Goal: Transaction & Acquisition: Subscribe to service/newsletter

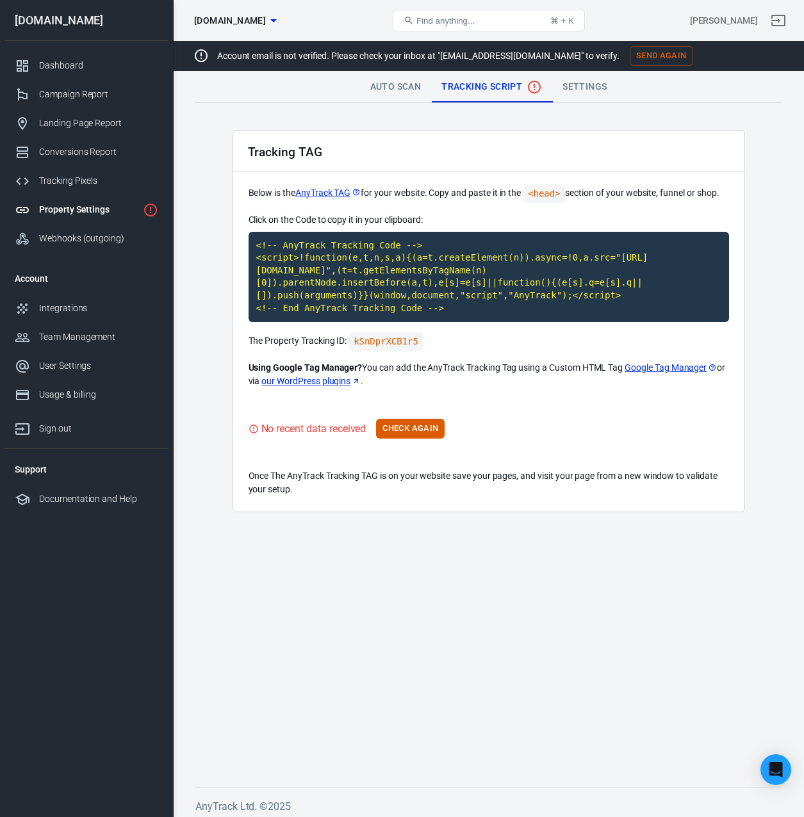
click at [417, 443] on div "Tracking TAG Below is the AnyTrack TAG for your website. Copy and paste it in t…" at bounding box center [488, 321] width 512 height 382
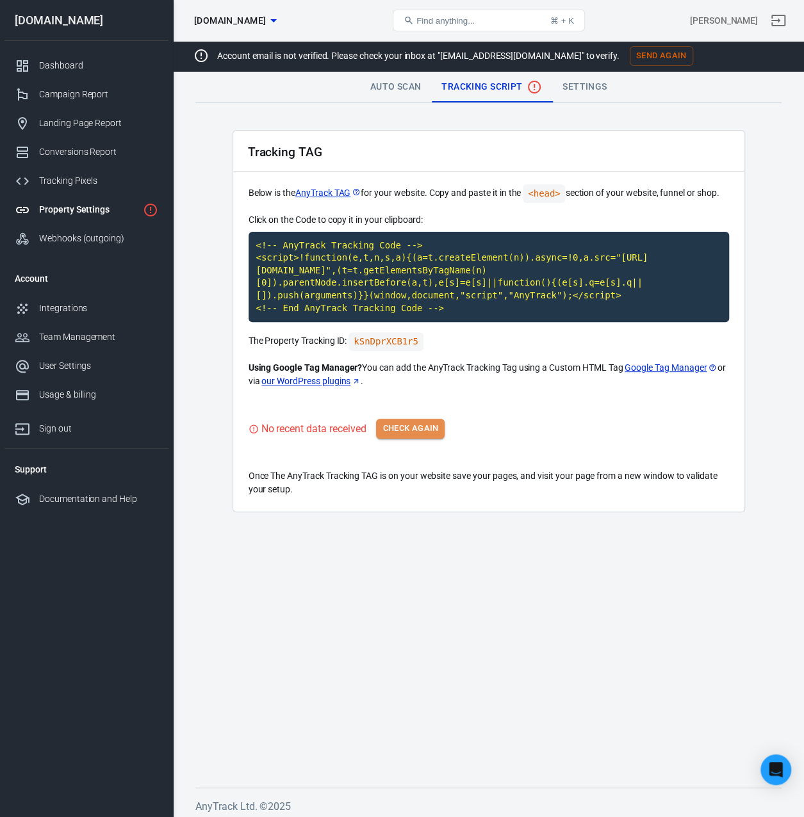
click at [417, 428] on button "Check Again" at bounding box center [410, 429] width 69 height 20
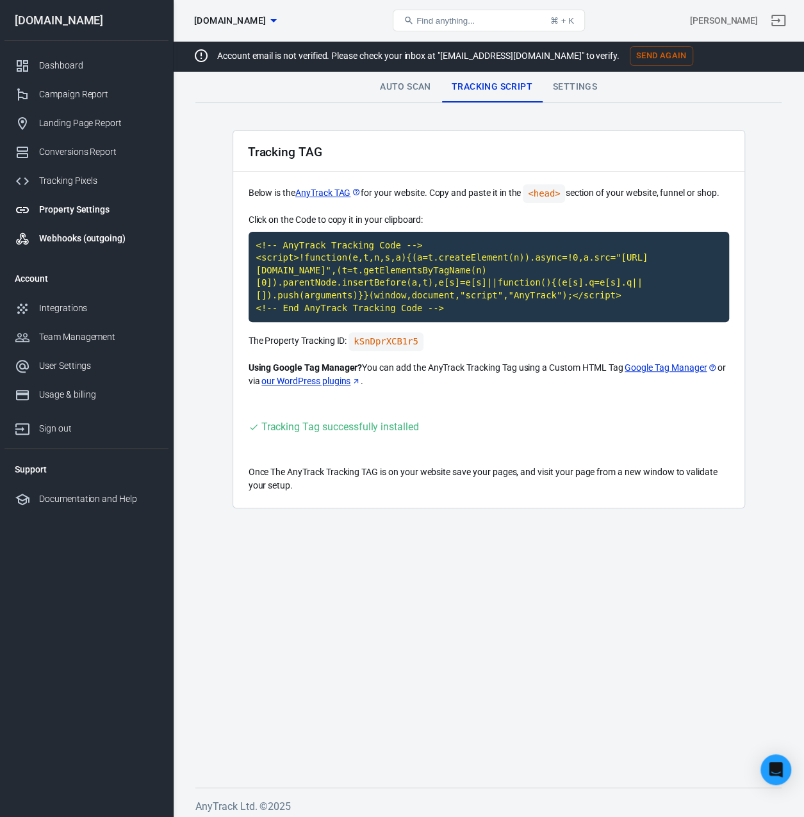
click at [69, 238] on div "Webhooks (outgoing)" at bounding box center [98, 238] width 119 height 13
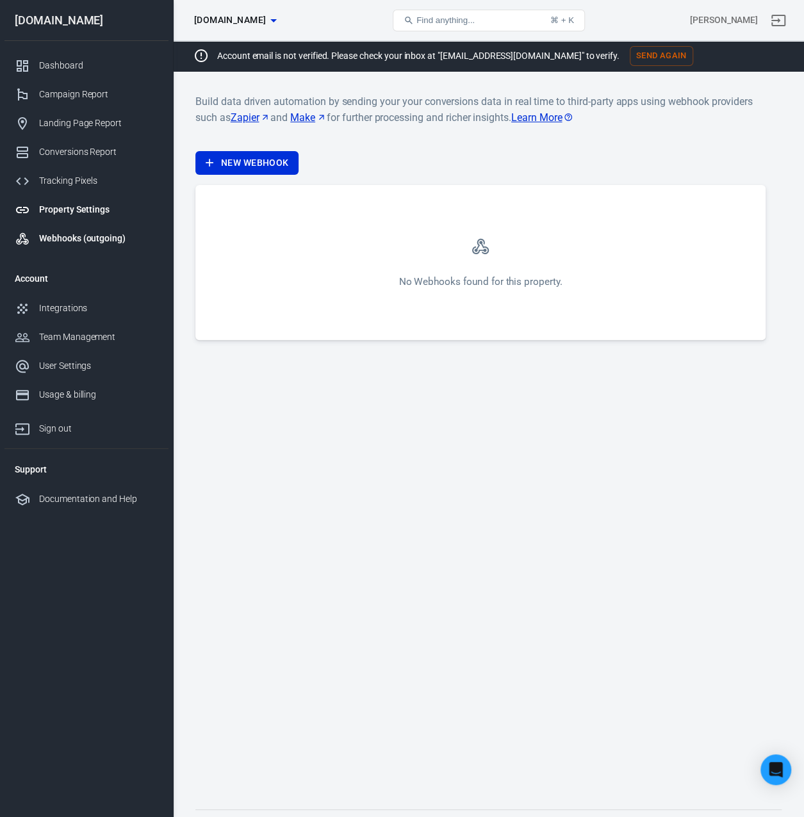
click at [86, 208] on div "Property Settings" at bounding box center [98, 209] width 119 height 13
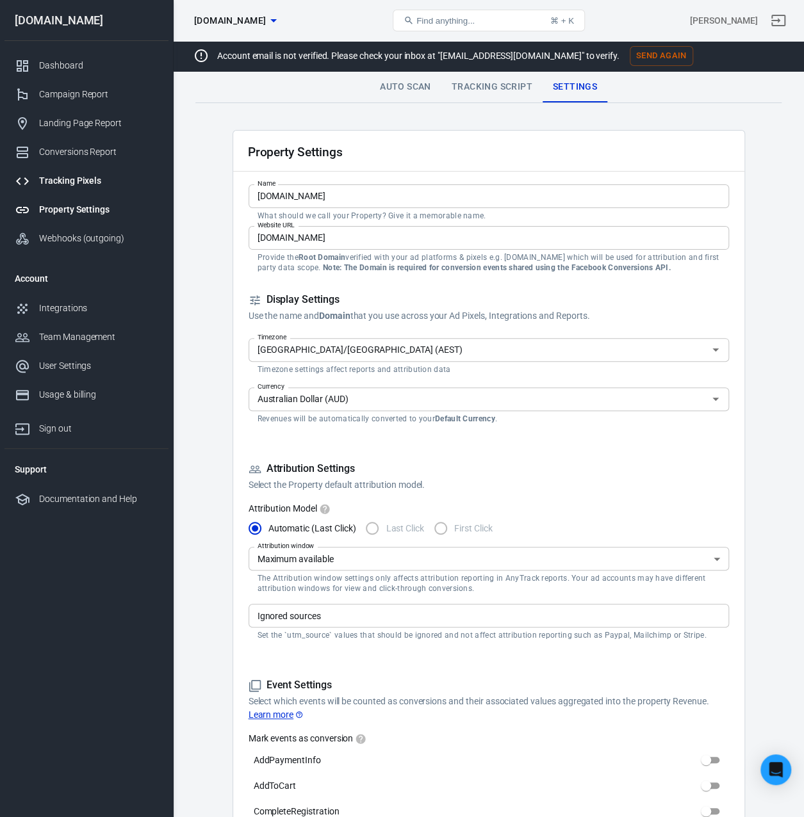
click at [81, 177] on div "Tracking Pixels" at bounding box center [98, 180] width 119 height 13
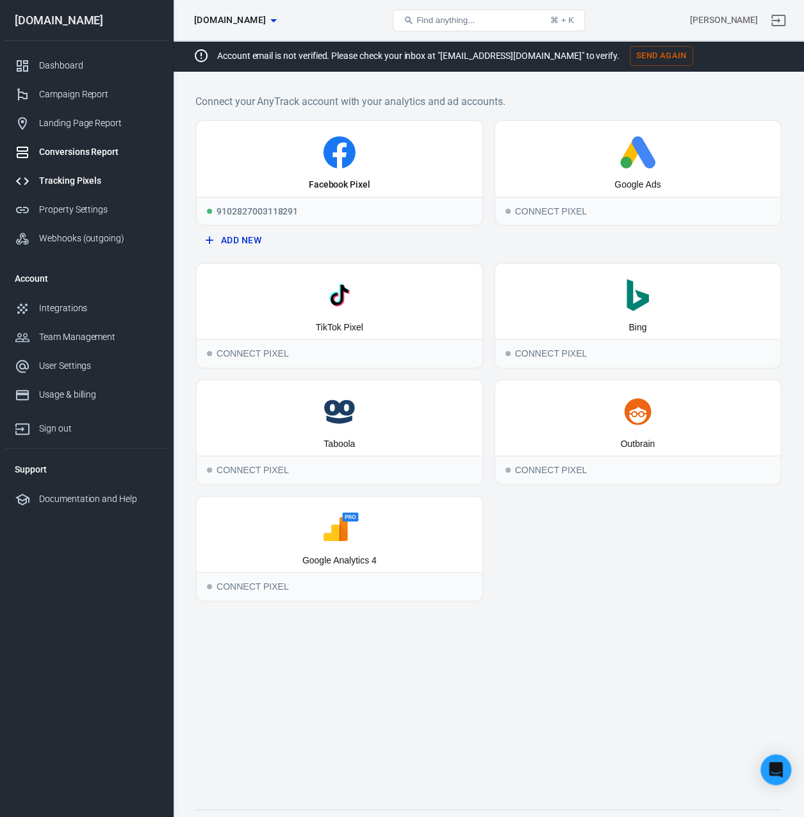
click at [100, 154] on div "Conversions Report" at bounding box center [98, 151] width 119 height 13
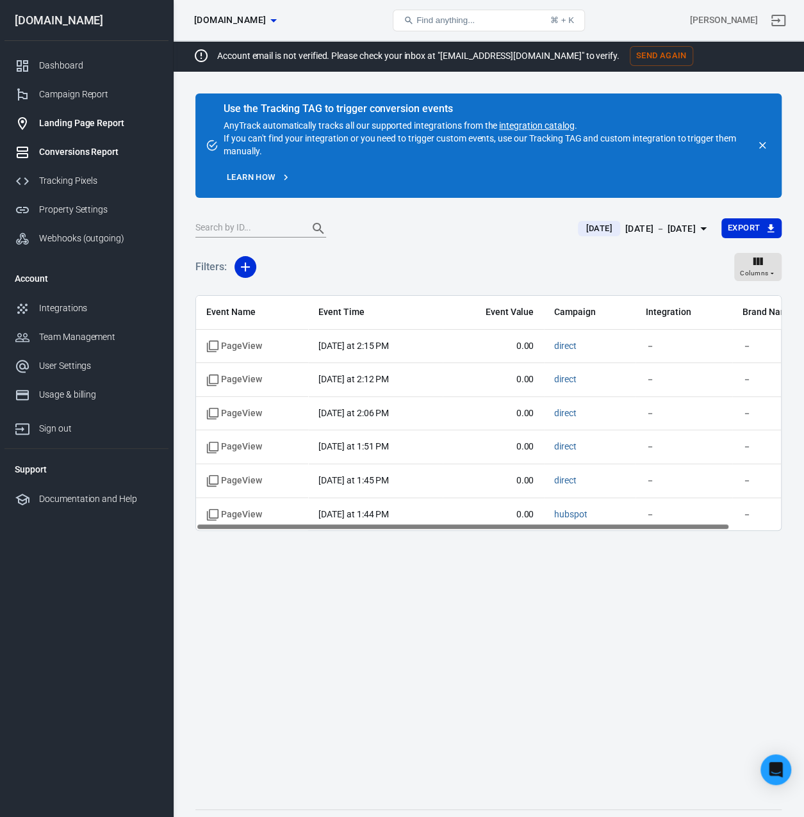
click at [63, 123] on div "Landing Page Report" at bounding box center [98, 123] width 119 height 13
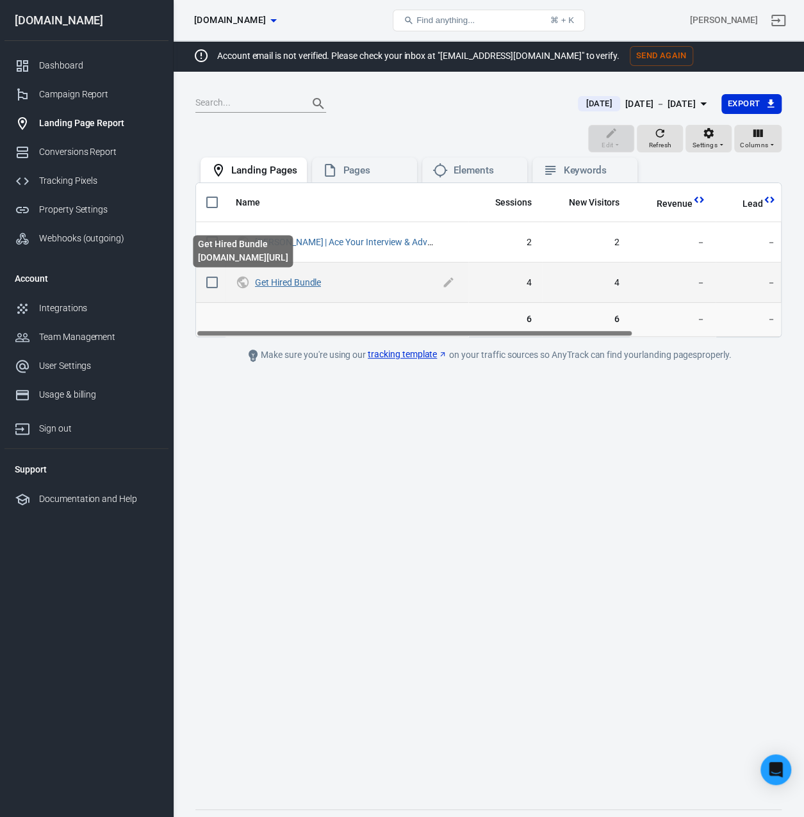
click at [274, 281] on link "Get Hired Bundle" at bounding box center [288, 282] width 66 height 10
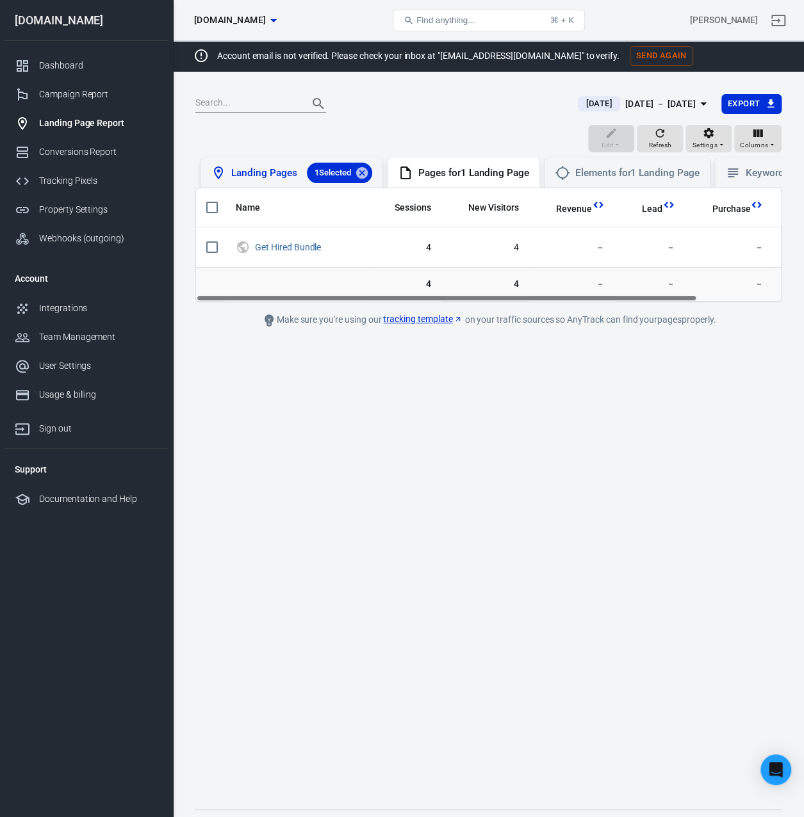
click at [275, 173] on div "Landing Pages 1 Selected" at bounding box center [301, 173] width 141 height 20
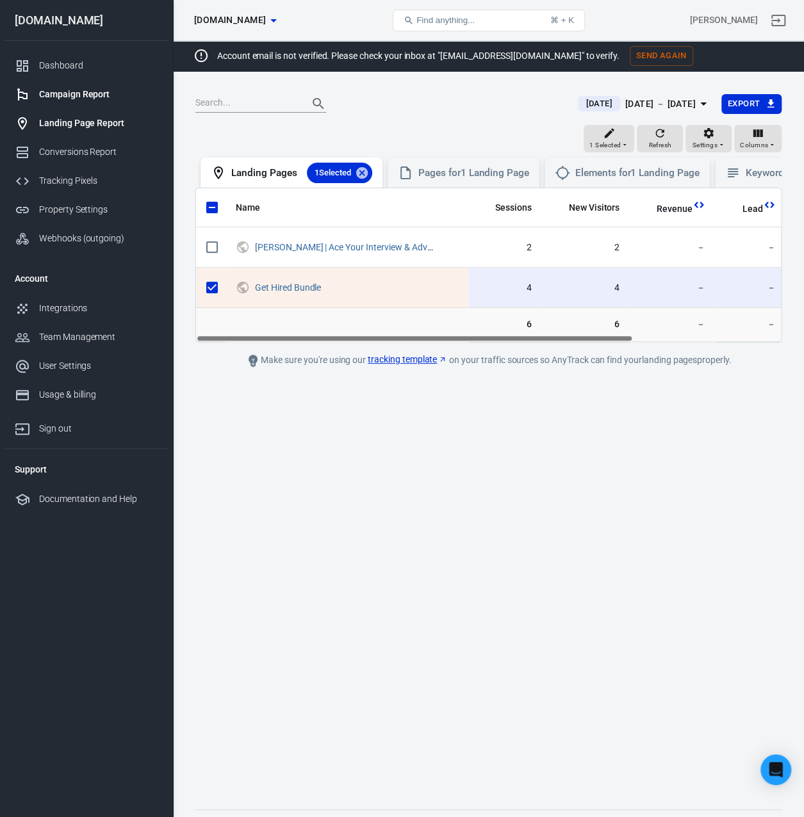
click at [45, 93] on div "Campaign Report" at bounding box center [98, 94] width 119 height 13
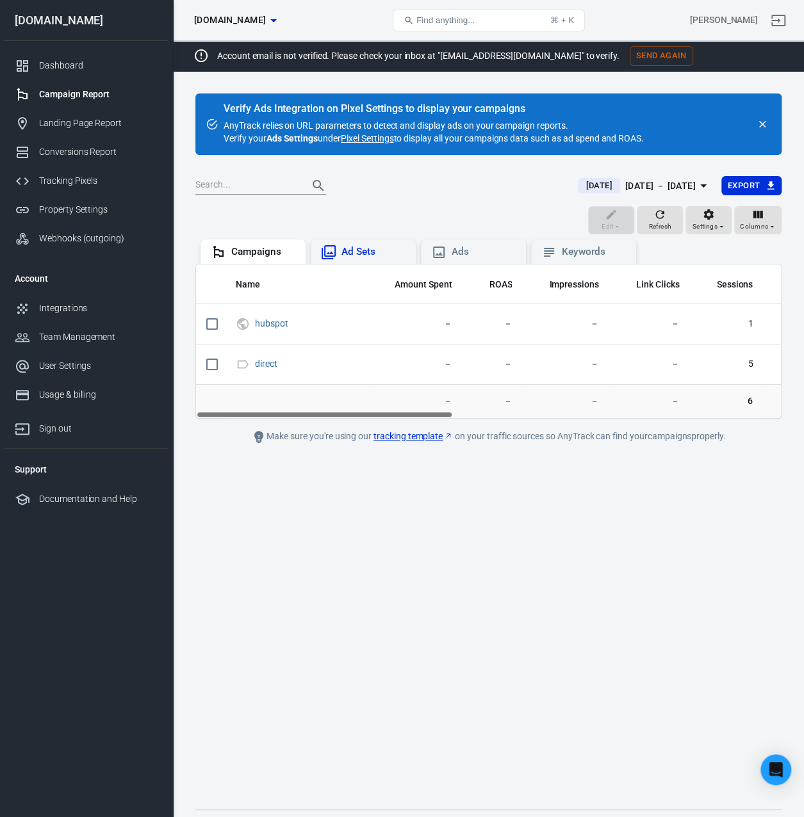
click at [332, 247] on icon at bounding box center [328, 252] width 15 height 15
click at [266, 248] on div "Campaigns" at bounding box center [263, 251] width 64 height 13
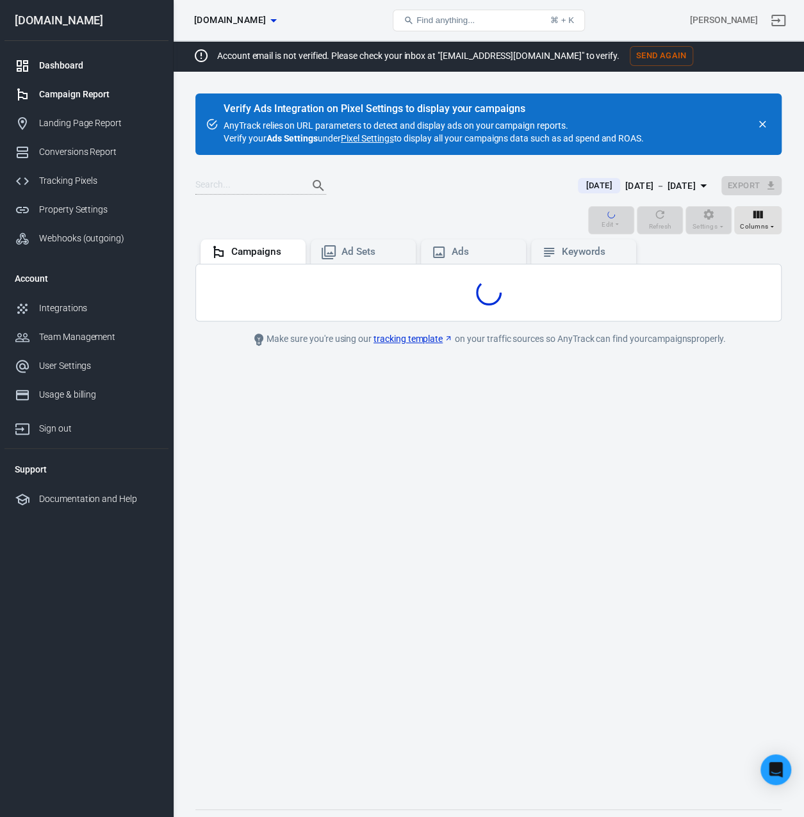
click at [72, 63] on div "Dashboard" at bounding box center [98, 65] width 119 height 13
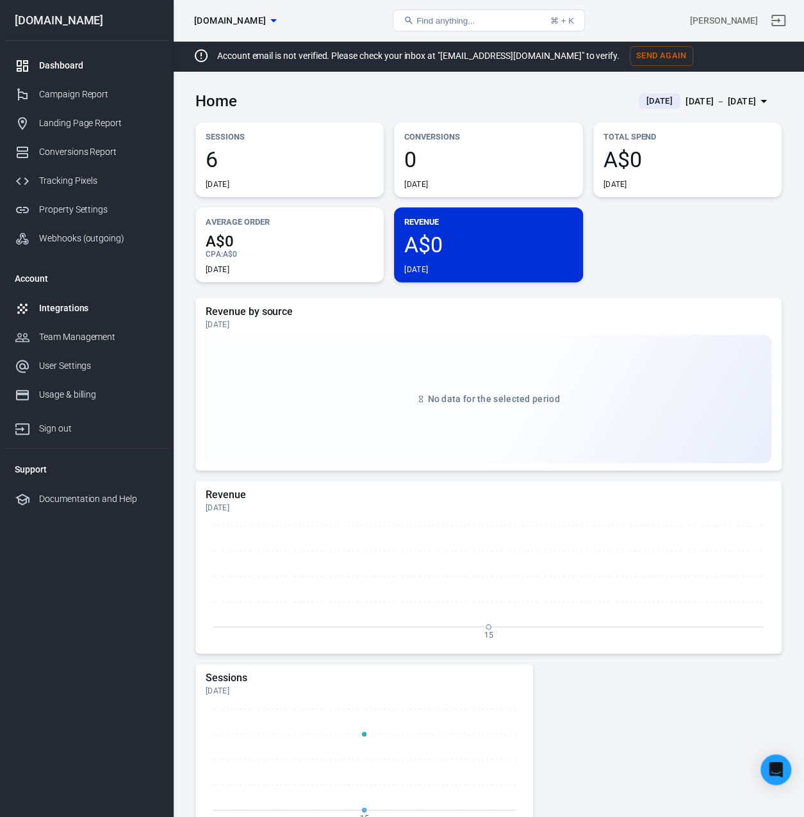
click at [63, 307] on div "Integrations" at bounding box center [98, 308] width 119 height 13
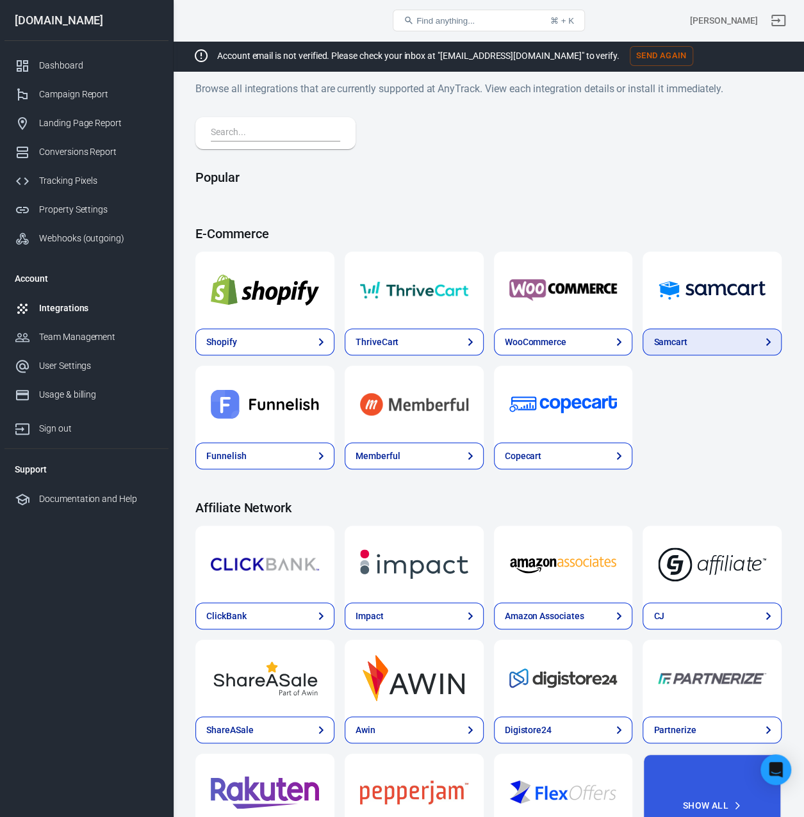
click at [702, 344] on link "Samcart" at bounding box center [711, 341] width 139 height 27
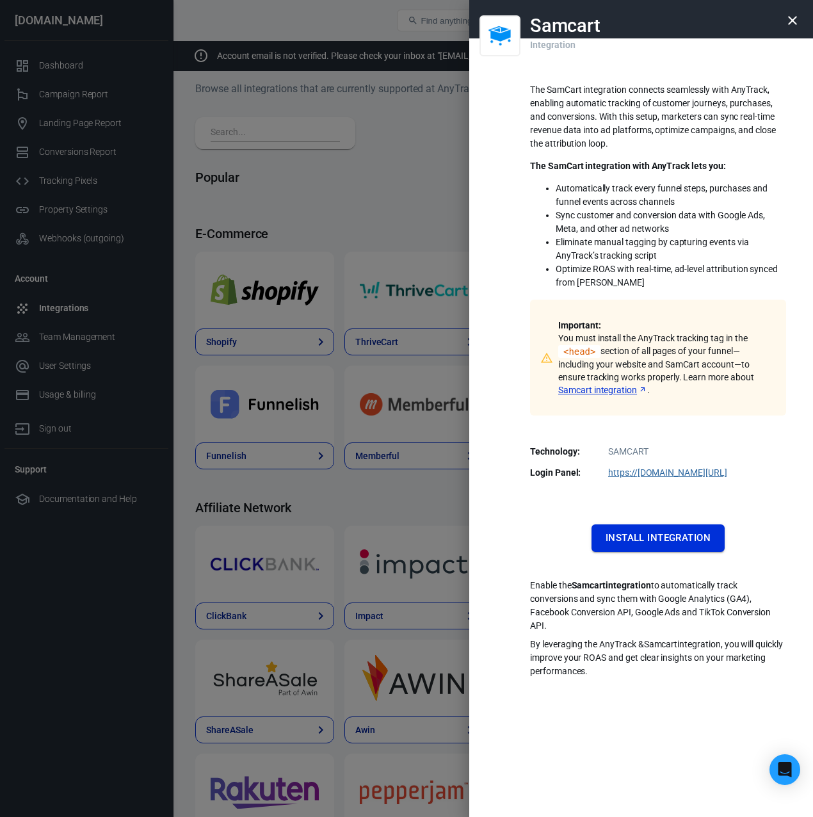
click at [633, 533] on button "Install Integration" at bounding box center [658, 537] width 133 height 27
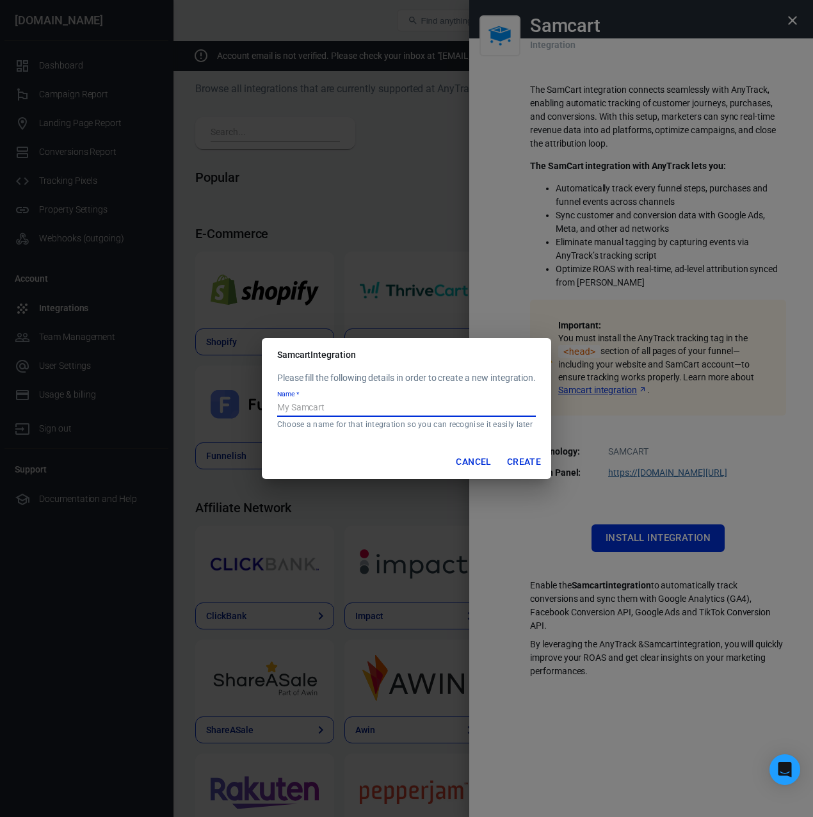
click at [435, 413] on input "Name   *" at bounding box center [406, 408] width 259 height 17
type input "Samcart"
click at [518, 456] on button "Create" at bounding box center [524, 462] width 44 height 24
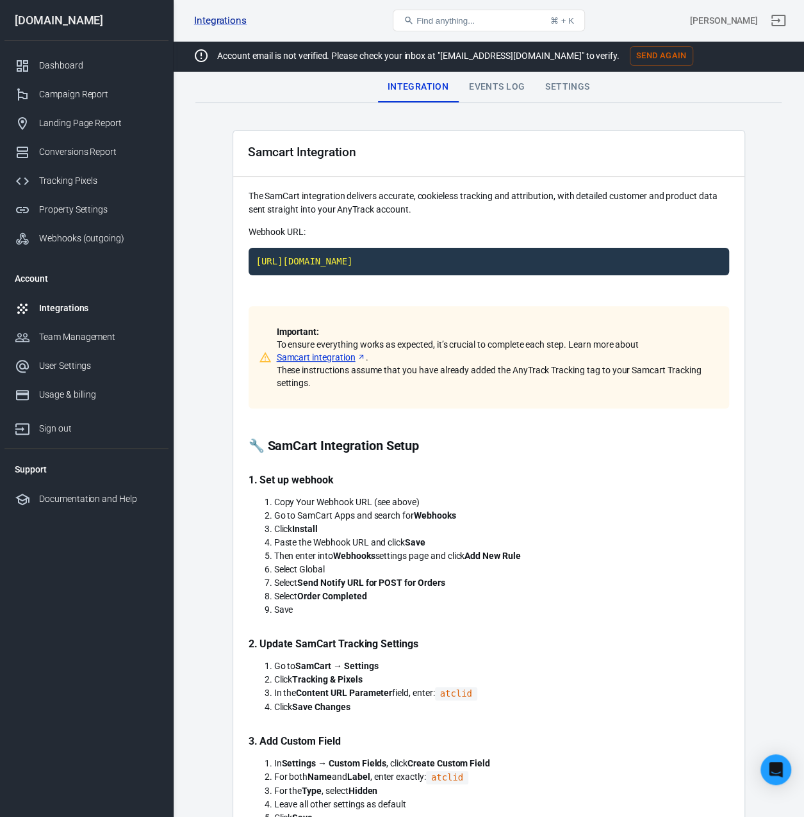
scroll to position [192, 0]
